Goal: Check status: Check status

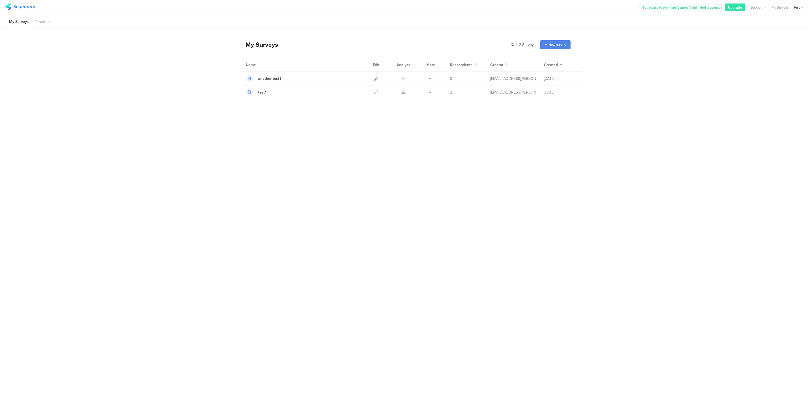
click at [801, 8] on div "test" at bounding box center [798, 7] width 9 height 15
click at [757, 55] on link "My Profile" at bounding box center [772, 52] width 74 height 15
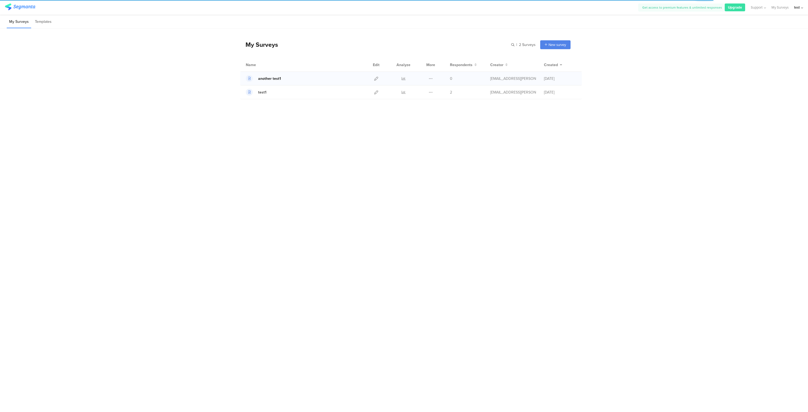
click at [270, 79] on div "another test1" at bounding box center [269, 79] width 23 height 6
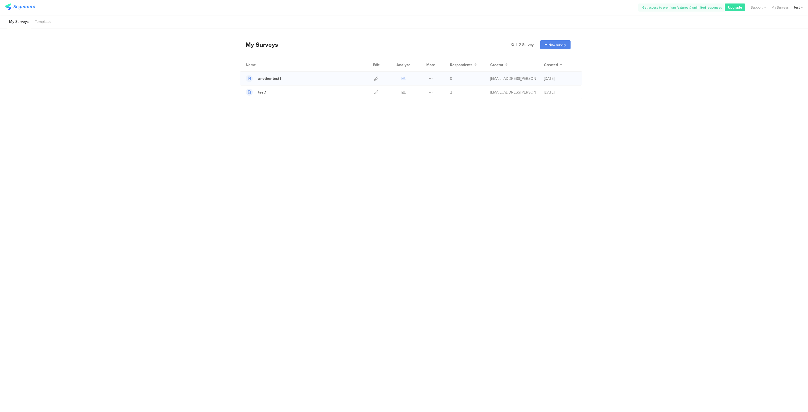
click at [403, 75] on link at bounding box center [404, 78] width 4 height 13
click at [42, 23] on li "Templates" at bounding box center [44, 22] width 22 height 13
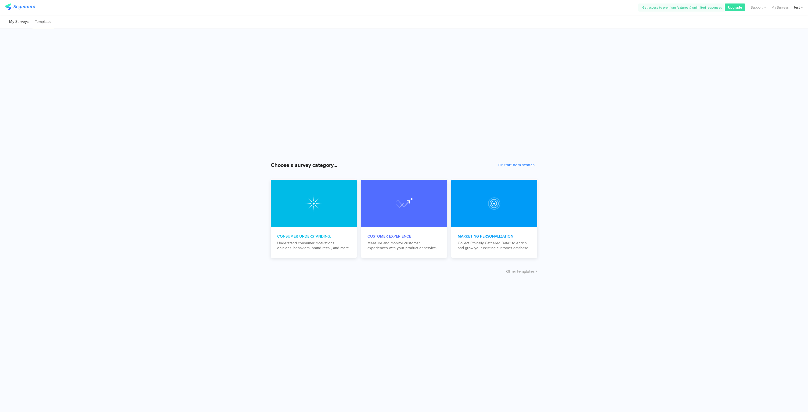
click at [19, 23] on li "My Surveys" at bounding box center [19, 22] width 24 height 13
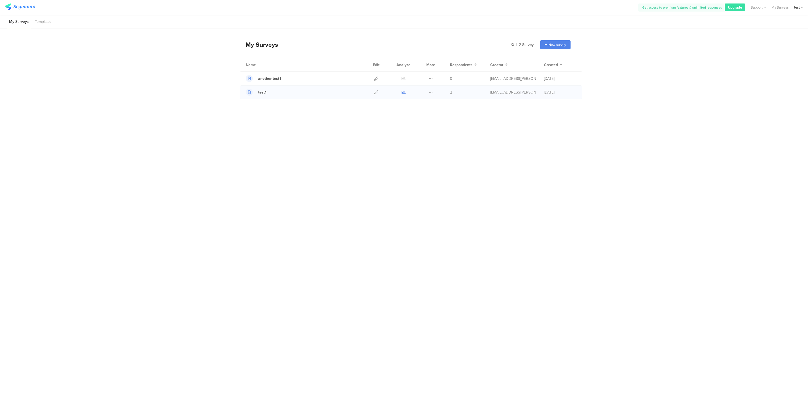
click at [403, 93] on icon at bounding box center [404, 92] width 4 height 4
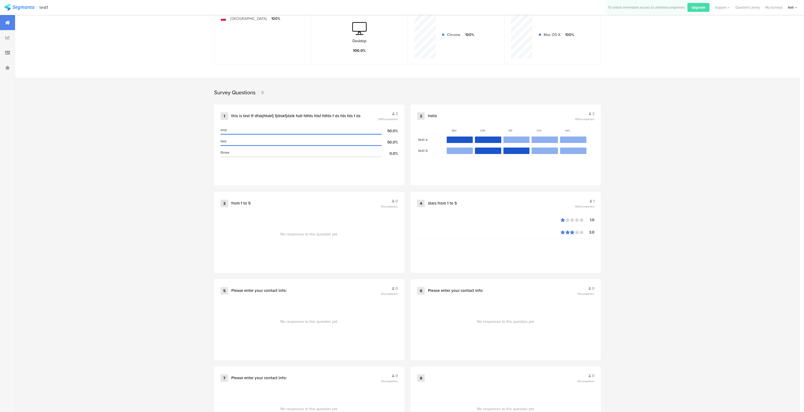
scroll to position [125, 0]
